Goal: Find contact information: Find contact information

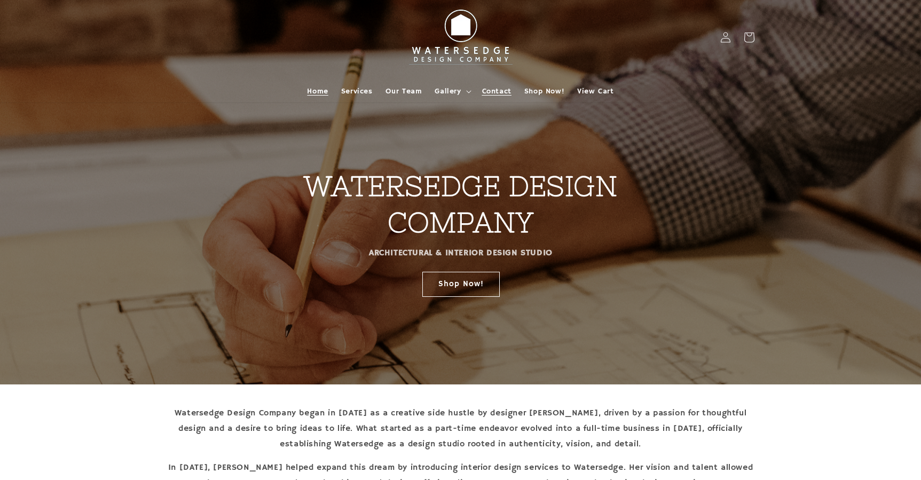
click at [483, 87] on span "Contact" at bounding box center [496, 92] width 29 height 10
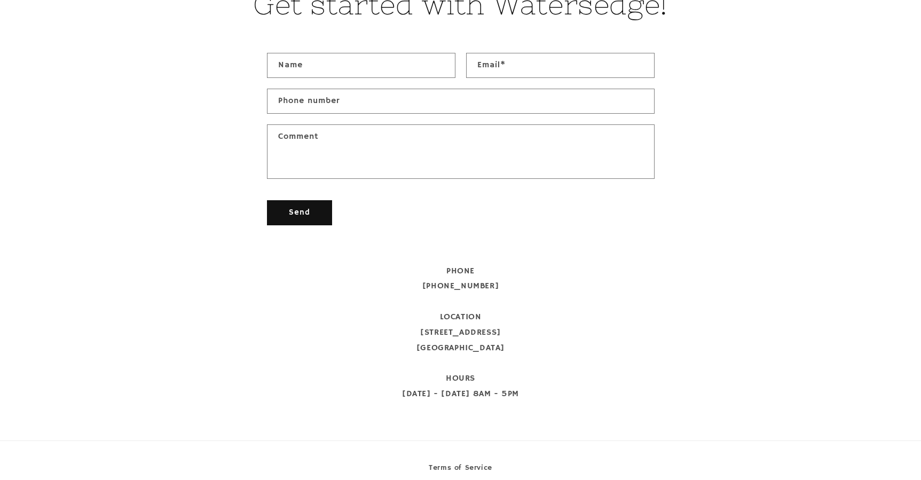
scroll to position [529, 0]
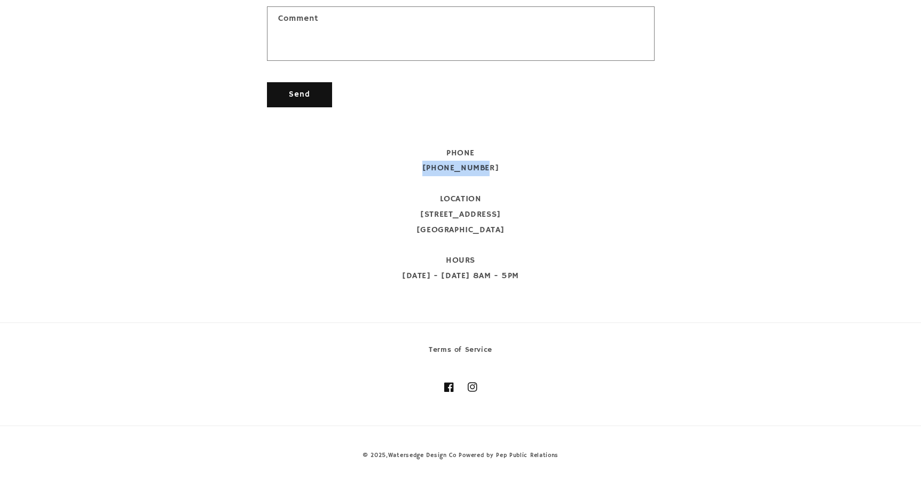
drag, startPoint x: 497, startPoint y: 169, endPoint x: 430, endPoint y: 170, distance: 66.8
click at [430, 170] on div "PHONE 912-601-9835 LOCATION 11 N Main Street Statesboro, GA 30458 HOURS Monday …" at bounding box center [461, 215] width 388 height 138
copy span "912-601-9835"
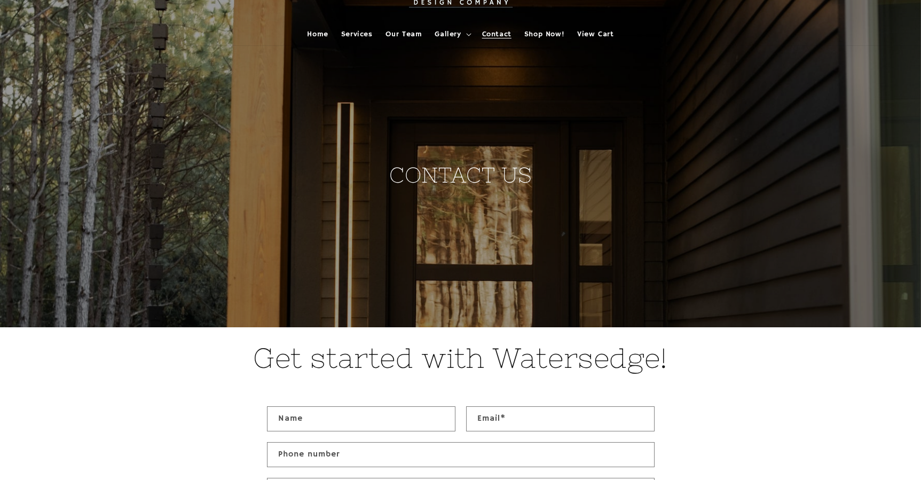
scroll to position [0, 0]
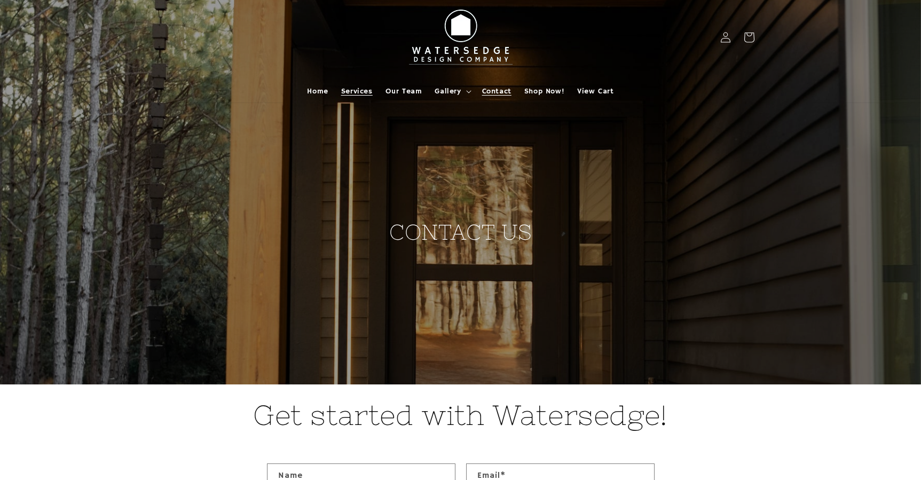
click at [362, 84] on link "Services" at bounding box center [357, 91] width 44 height 22
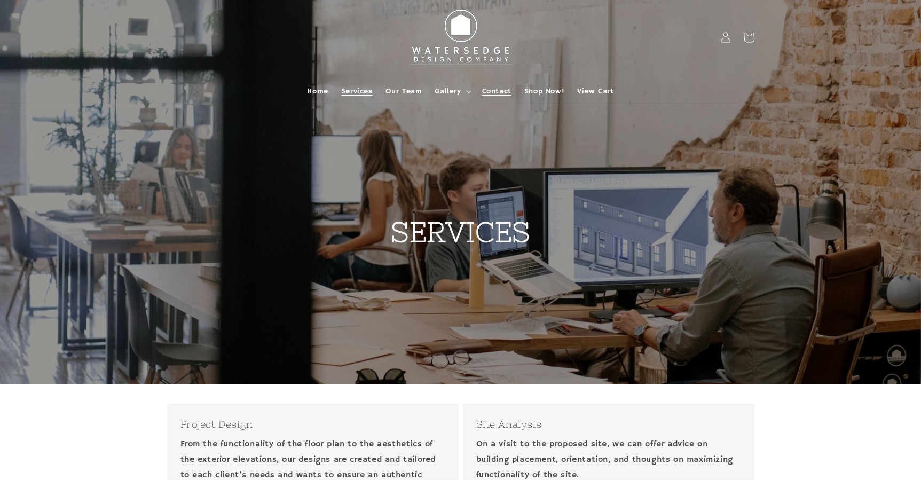
click at [484, 87] on span "Contact" at bounding box center [496, 92] width 29 height 10
